Goal: Task Accomplishment & Management: Manage account settings

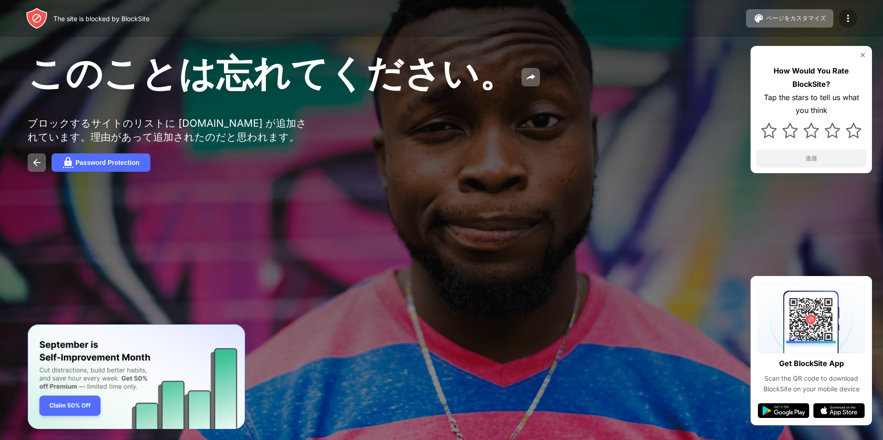
click at [853, 17] on img at bounding box center [847, 18] width 11 height 11
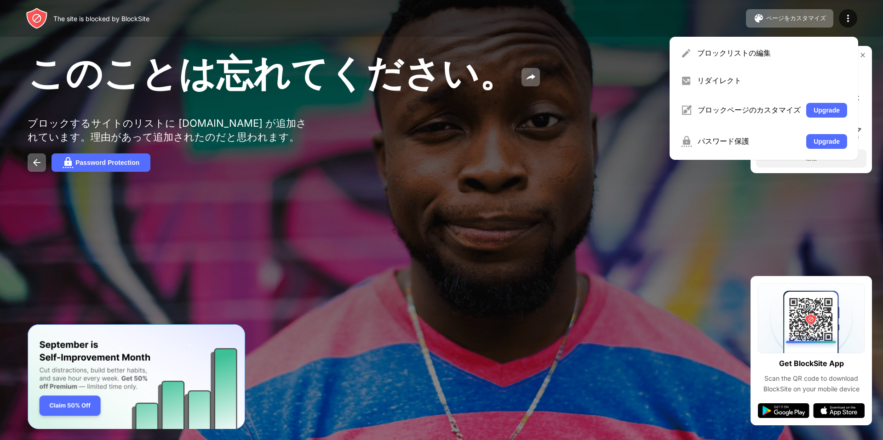
click at [743, 46] on div "ブロックリストの編集" at bounding box center [763, 53] width 177 height 22
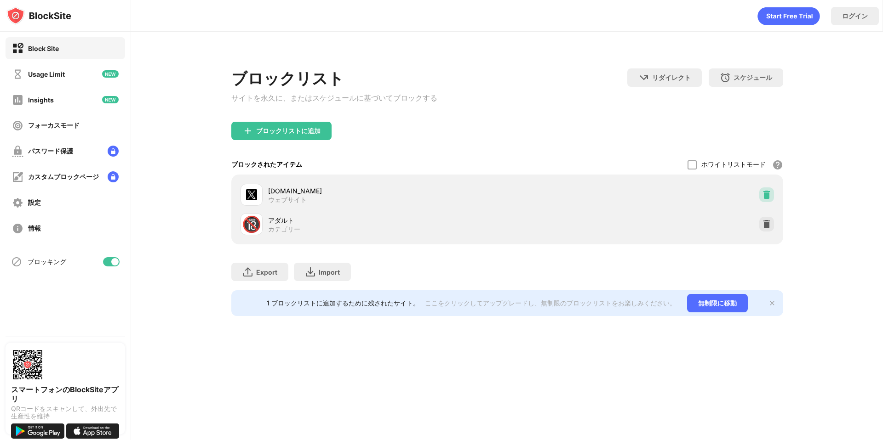
click at [768, 199] on img at bounding box center [766, 194] width 9 height 9
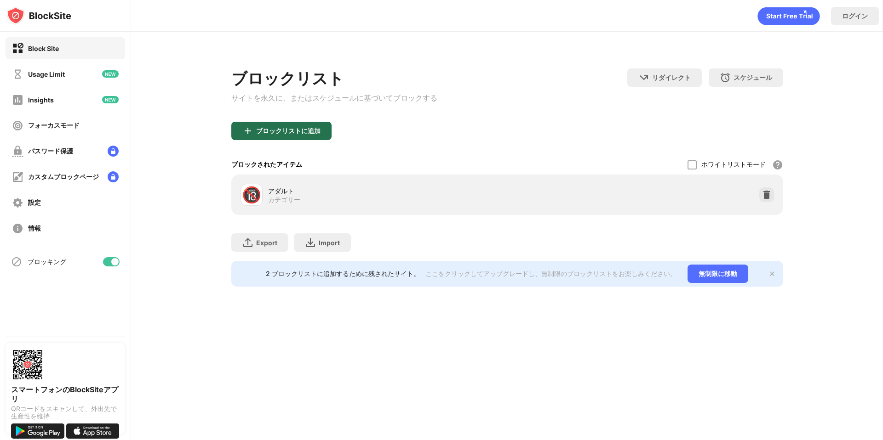
click at [290, 134] on div "ブロックリストに追加" at bounding box center [288, 130] width 64 height 7
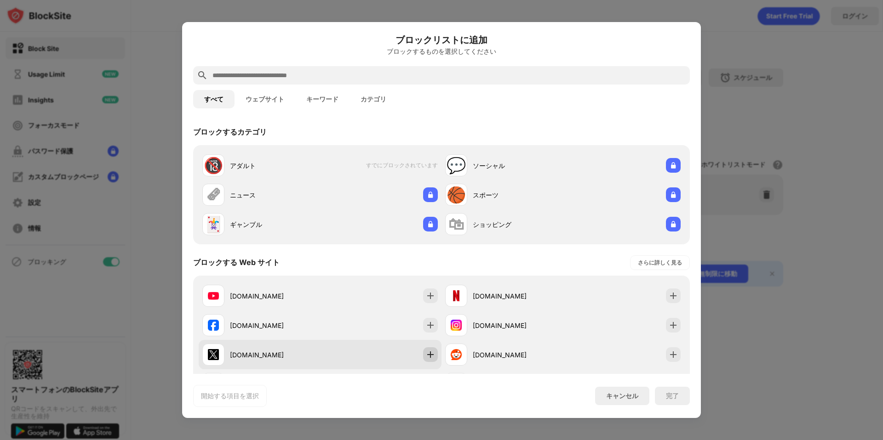
click at [431, 354] on img at bounding box center [430, 354] width 9 height 9
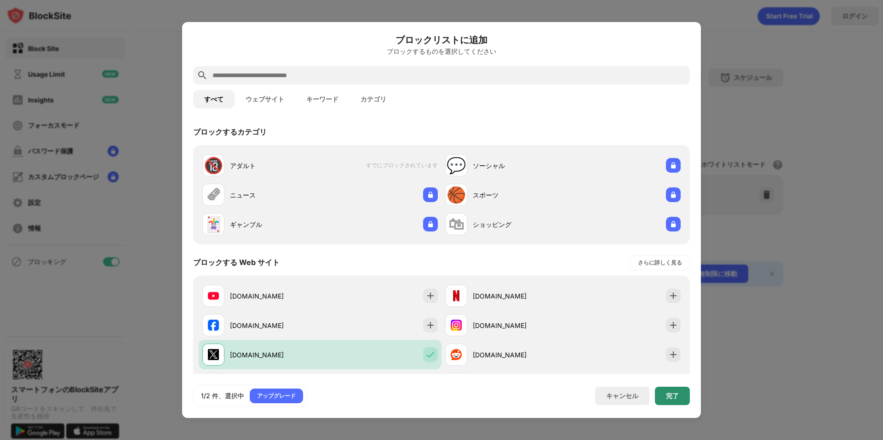
click at [671, 400] on div "完了" at bounding box center [672, 396] width 35 height 18
